Goal: Task Accomplishment & Management: Manage account settings

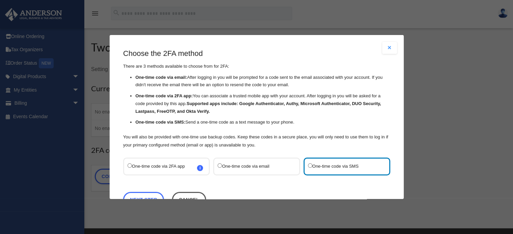
scroll to position [22, 0]
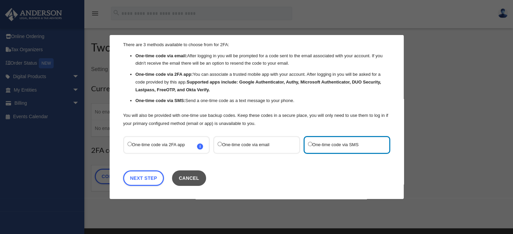
click at [194, 175] on button "Cancel" at bounding box center [189, 179] width 34 height 16
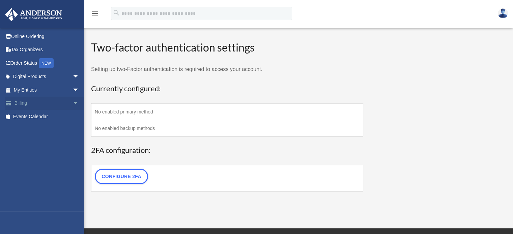
click at [30, 106] on link "Billing arrow_drop_down" at bounding box center [47, 103] width 85 height 13
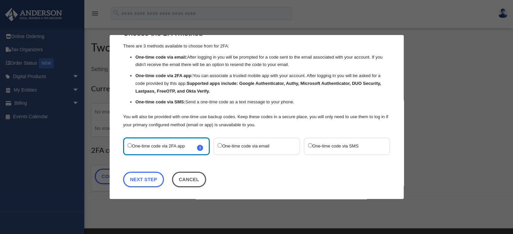
scroll to position [22, 0]
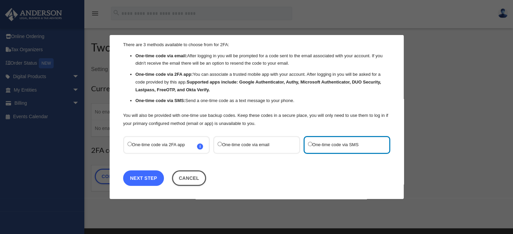
click at [149, 180] on link "Next Step" at bounding box center [143, 179] width 41 height 16
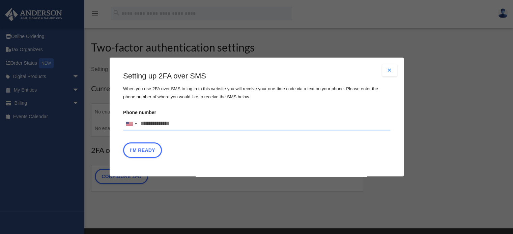
drag, startPoint x: 210, startPoint y: 125, endPoint x: 113, endPoint y: 122, distance: 97.8
click at [113, 122] on div "Are you sure? Any unsaved changes will be lost! Yes No Choose the 2FA method Th…" at bounding box center [257, 117] width 294 height 119
type input "**********"
click at [155, 152] on button "I'm Ready" at bounding box center [142, 151] width 39 height 16
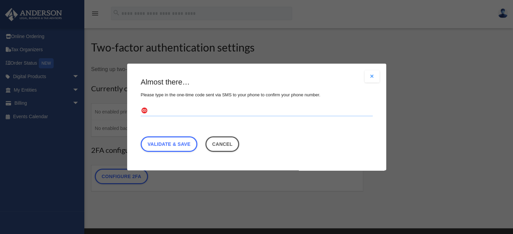
click at [252, 110] on input "text" at bounding box center [257, 111] width 232 height 11
type input "******"
click at [190, 146] on link "Validate & Save" at bounding box center [169, 145] width 57 height 16
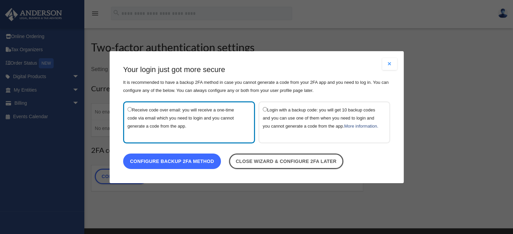
click at [183, 157] on link "Configure backup 2FA method" at bounding box center [172, 161] width 98 height 16
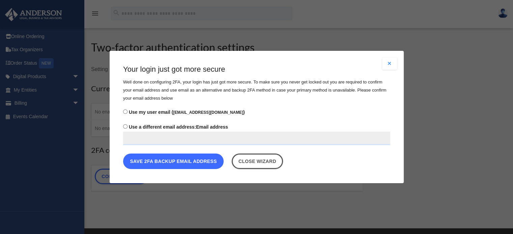
click at [214, 166] on button "Save 2FA backup email address" at bounding box center [173, 162] width 100 height 16
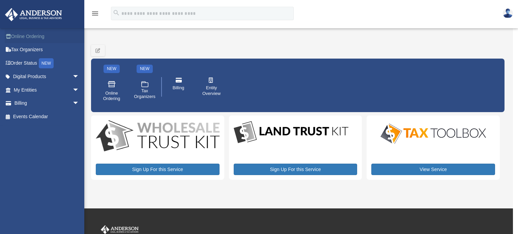
click at [35, 39] on link "Online Ordering" at bounding box center [47, 36] width 85 height 13
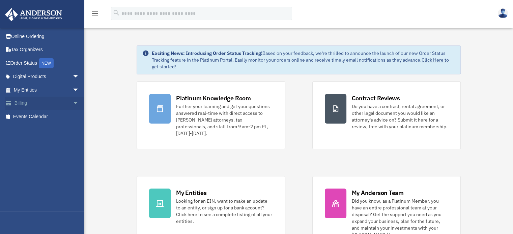
click at [20, 104] on link "Billing arrow_drop_down" at bounding box center [47, 103] width 85 height 13
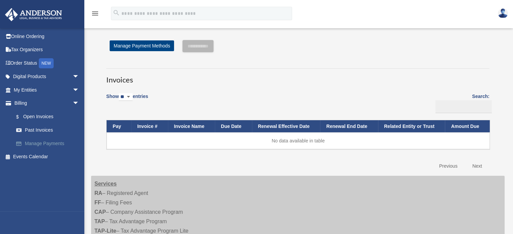
click at [53, 146] on link "Manage Payments" at bounding box center [49, 143] width 80 height 13
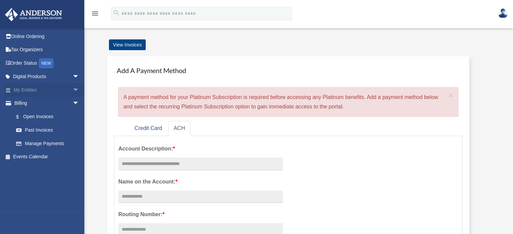
click at [72, 89] on span "arrow_drop_down" at bounding box center [78, 90] width 13 height 14
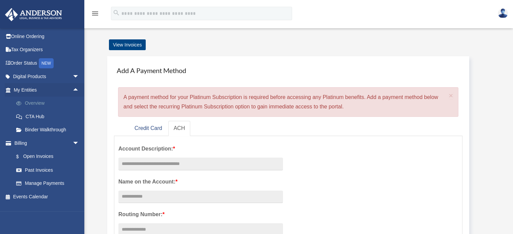
click at [30, 104] on link "Overview" at bounding box center [49, 103] width 80 height 13
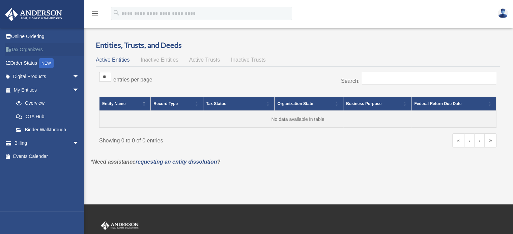
click at [35, 48] on link "Tax Organizers" at bounding box center [47, 49] width 85 height 13
